Goal: Transaction & Acquisition: Purchase product/service

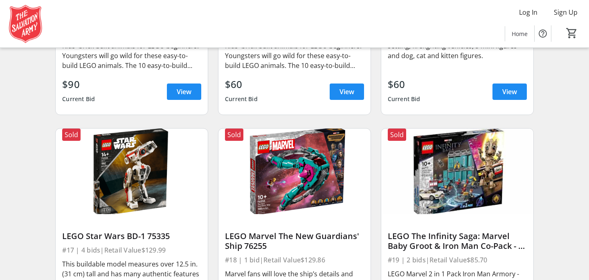
scroll to position [2071, 0]
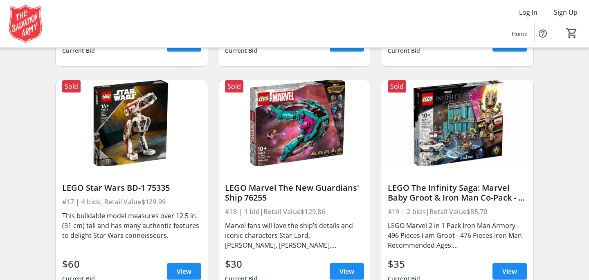
click at [300, 175] on div at bounding box center [294, 172] width 139 height 12
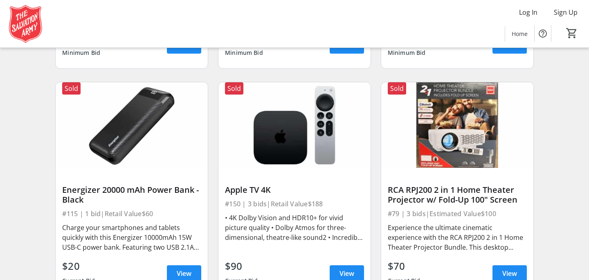
scroll to position [7511, 0]
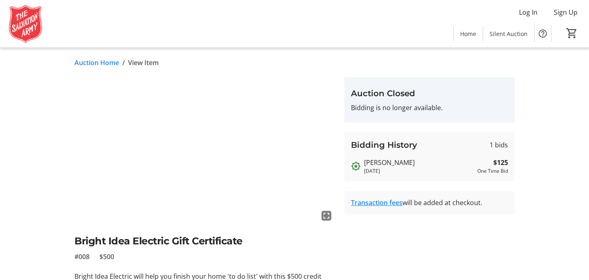
click at [375, 105] on p "Bidding is no longer available." at bounding box center [429, 108] width 157 height 10
